Goal: Task Accomplishment & Management: Use online tool/utility

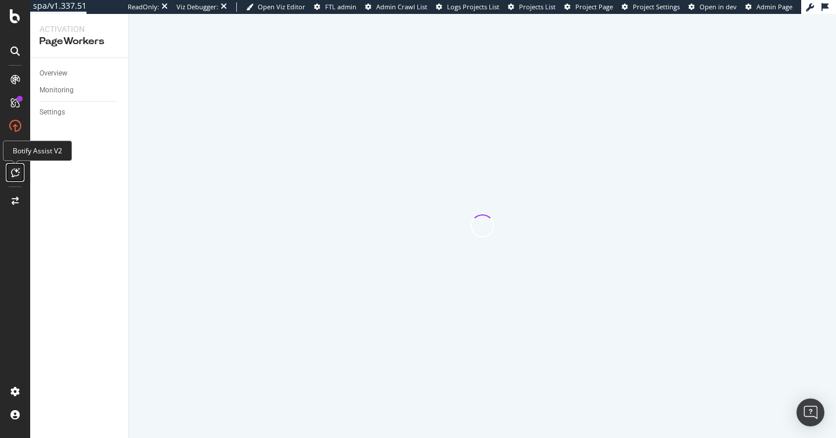
click at [15, 175] on icon at bounding box center [15, 172] width 9 height 9
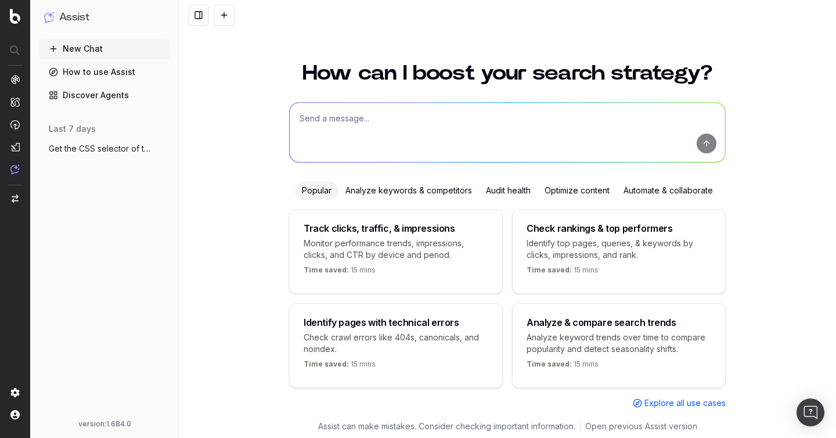
scroll to position [13, 0]
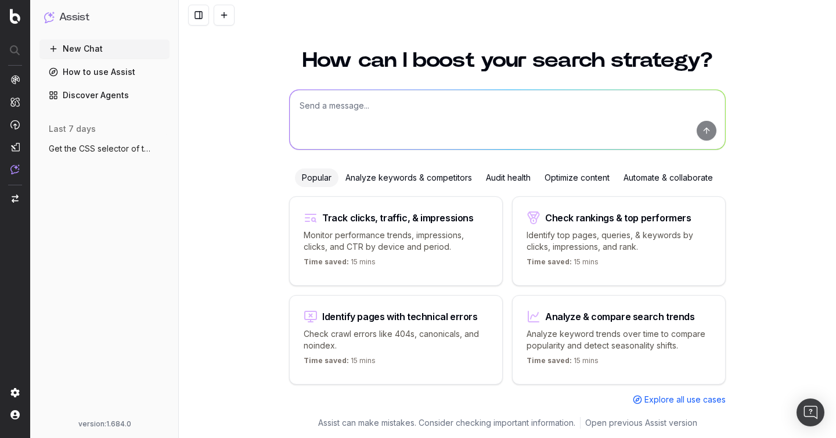
click at [82, 148] on span "Get the CSS selector of the name of the" at bounding box center [100, 149] width 102 height 12
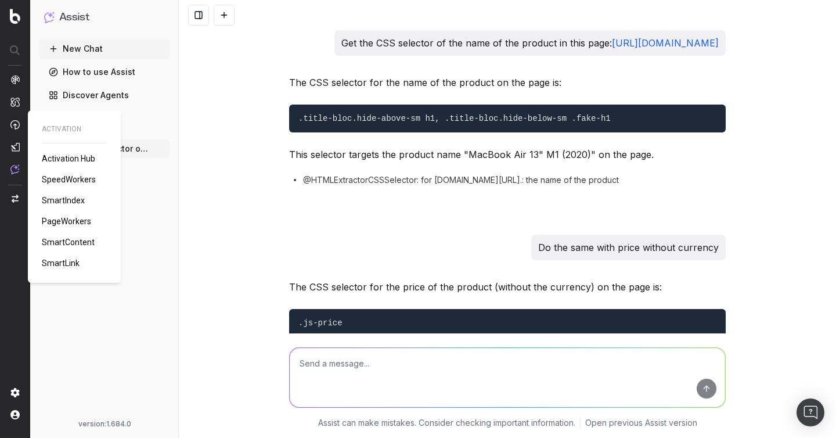
click at [67, 221] on span "PageWorkers" at bounding box center [66, 221] width 49 height 9
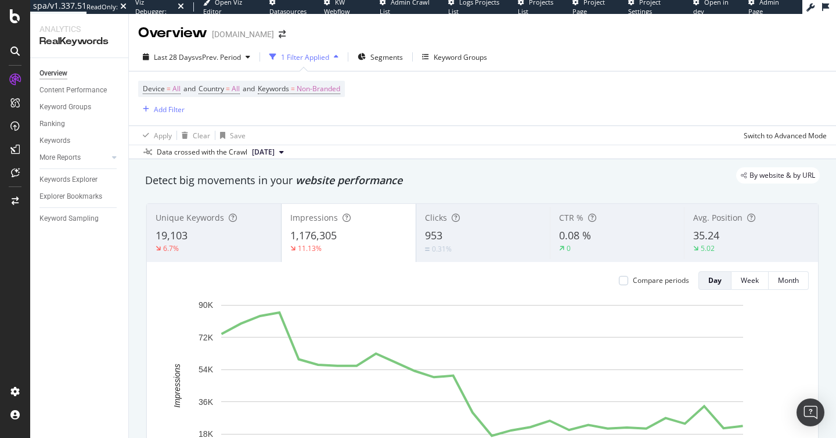
scroll to position [38, 0]
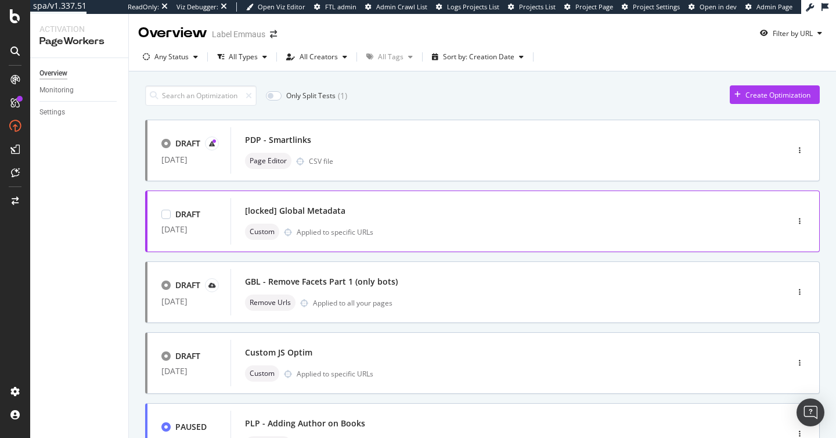
click at [408, 215] on div "[locked] Global Metadata" at bounding box center [491, 211] width 493 height 16
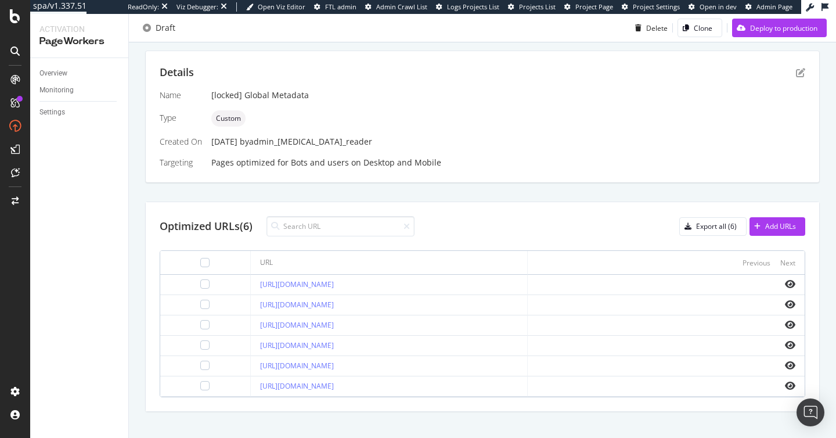
scroll to position [237, 0]
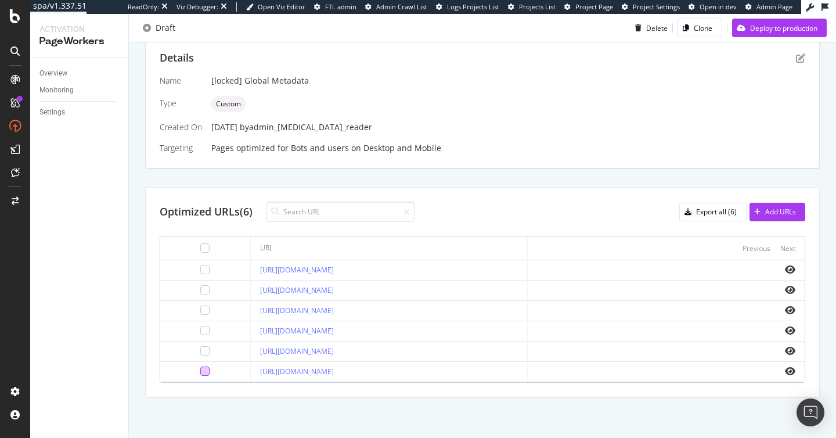
click at [200, 371] on div at bounding box center [204, 370] width 9 height 9
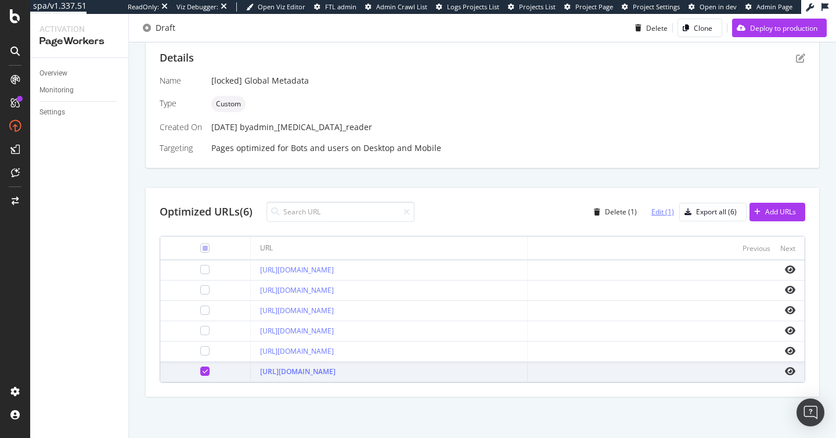
click at [671, 208] on div "Edit (1)" at bounding box center [662, 212] width 23 height 10
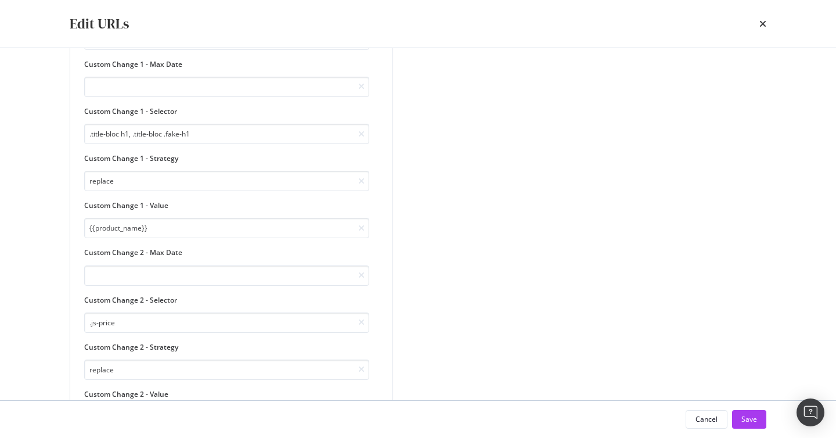
scroll to position [0, 0]
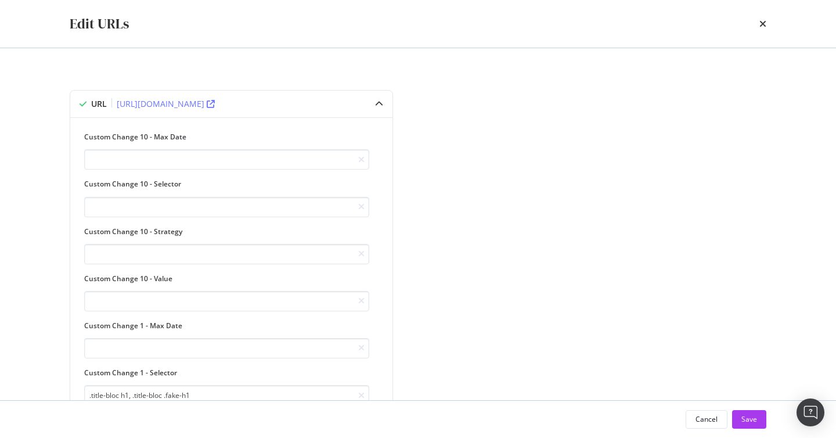
click at [766, 26] on div "Edit URLs" at bounding box center [417, 24] width 743 height 48
click at [763, 23] on icon "times" at bounding box center [762, 23] width 7 height 9
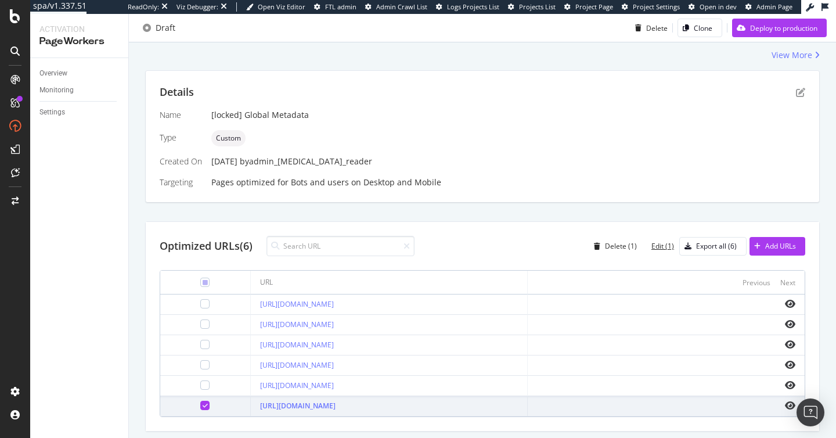
scroll to position [223, 0]
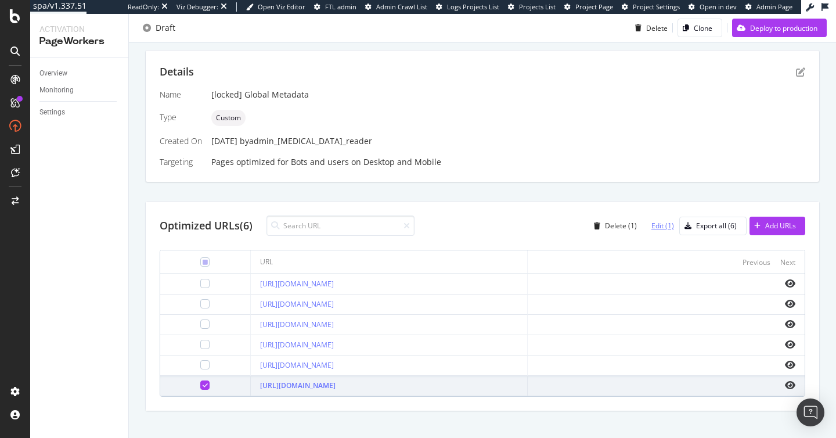
click at [665, 221] on div "Edit (1)" at bounding box center [662, 226] width 23 height 10
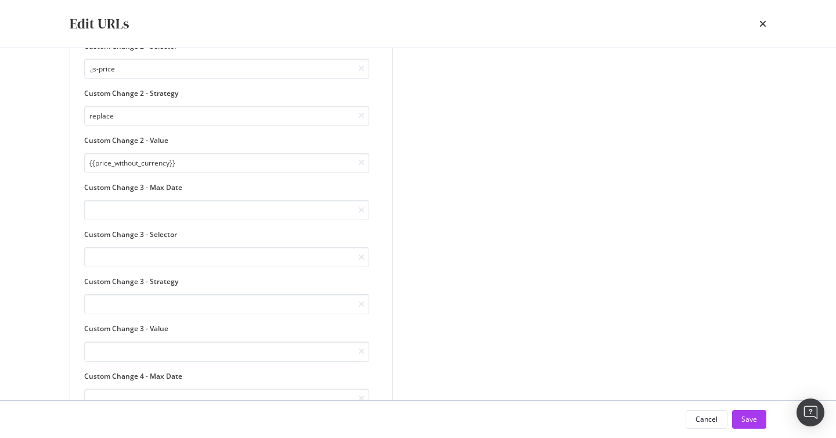
scroll to position [394, 0]
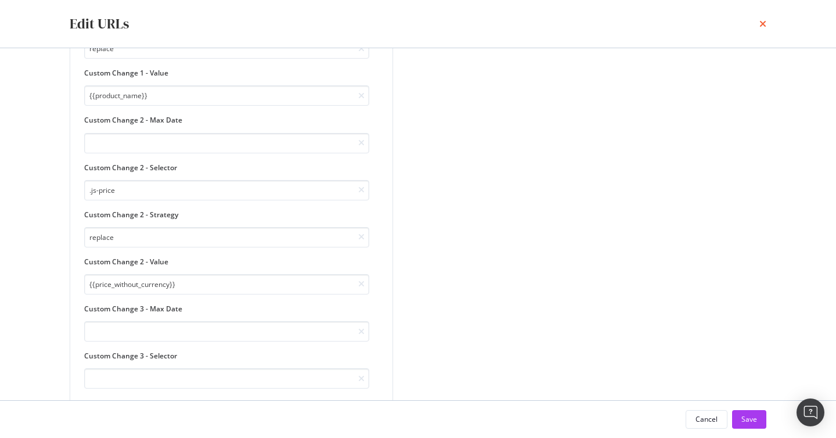
click at [763, 24] on icon "times" at bounding box center [762, 23] width 7 height 9
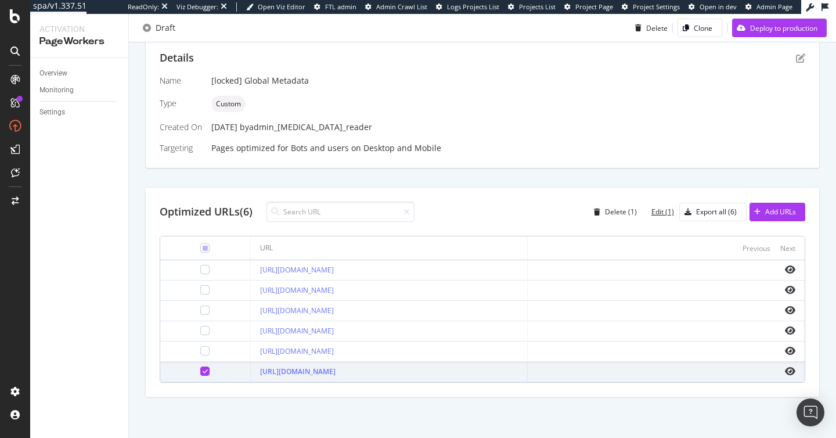
scroll to position [0, 0]
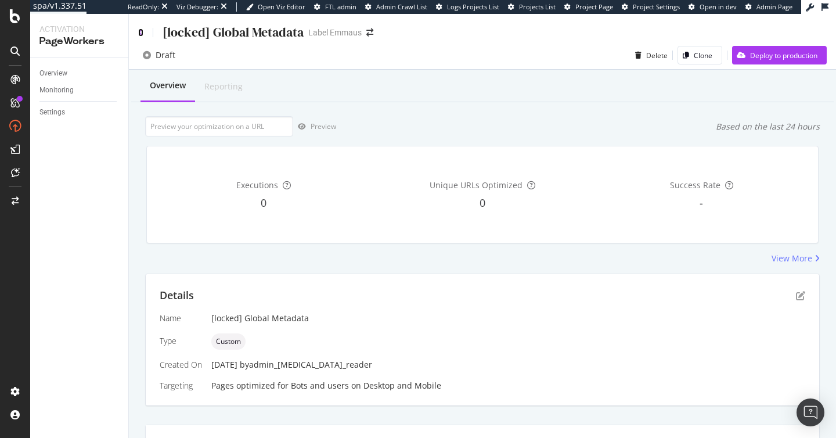
click at [140, 32] on icon at bounding box center [140, 32] width 5 height 8
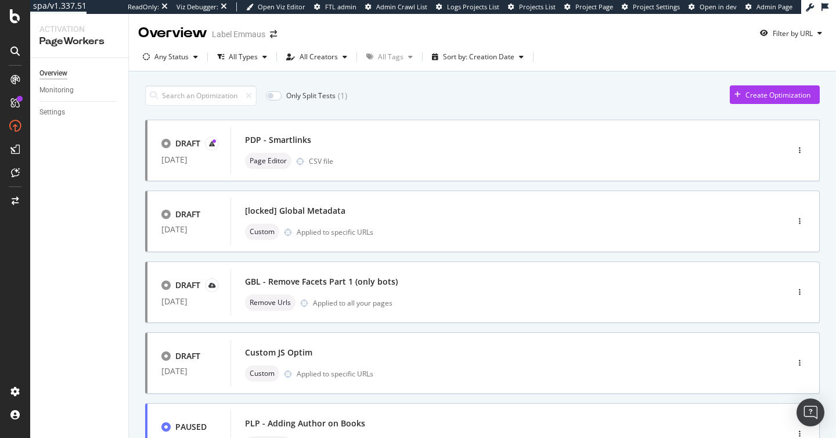
click at [496, 104] on div "Only Split Tests ( 1 ) Create Optimization" at bounding box center [482, 95] width 674 height 20
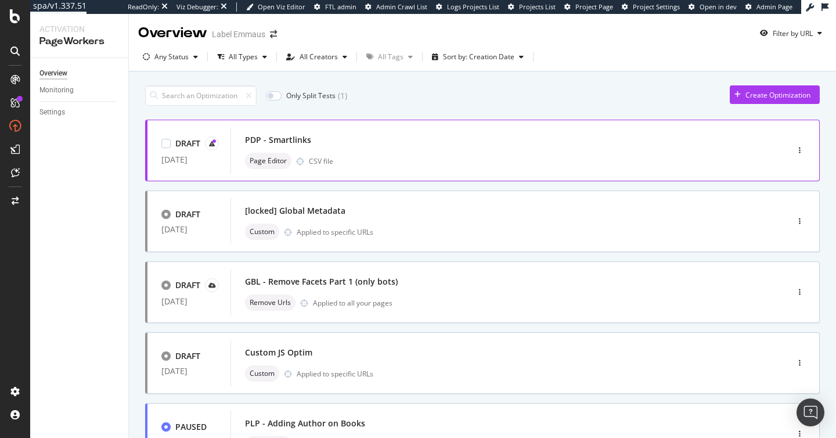
click at [550, 162] on div "Page Editor CSV file" at bounding box center [491, 161] width 493 height 16
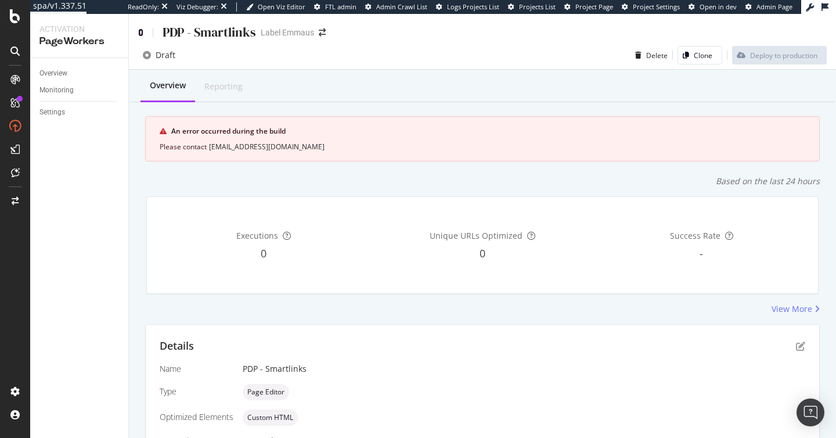
click at [140, 33] on icon at bounding box center [140, 32] width 5 height 8
